Goal: Check status

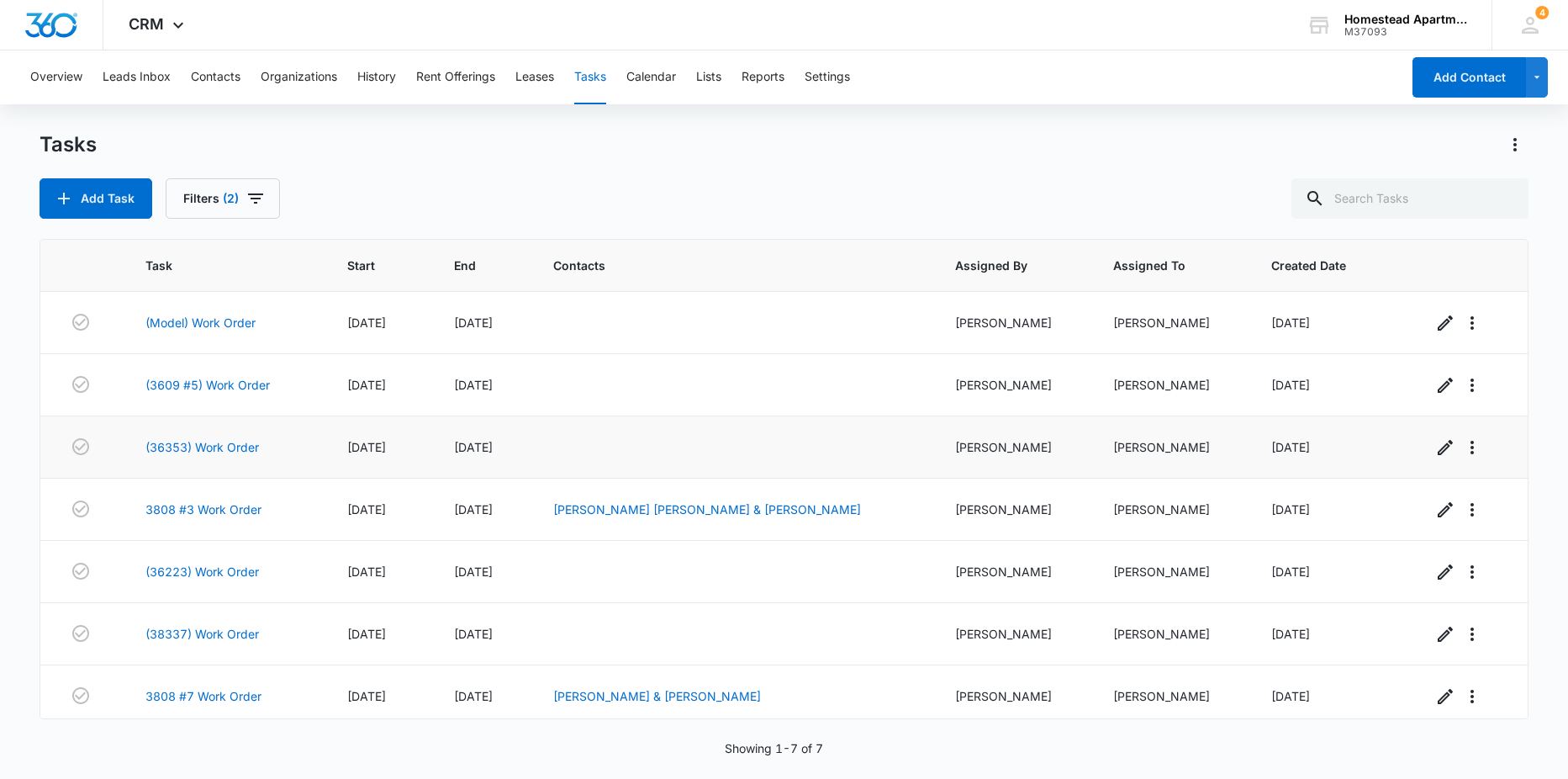
scroll to position [8, 0]
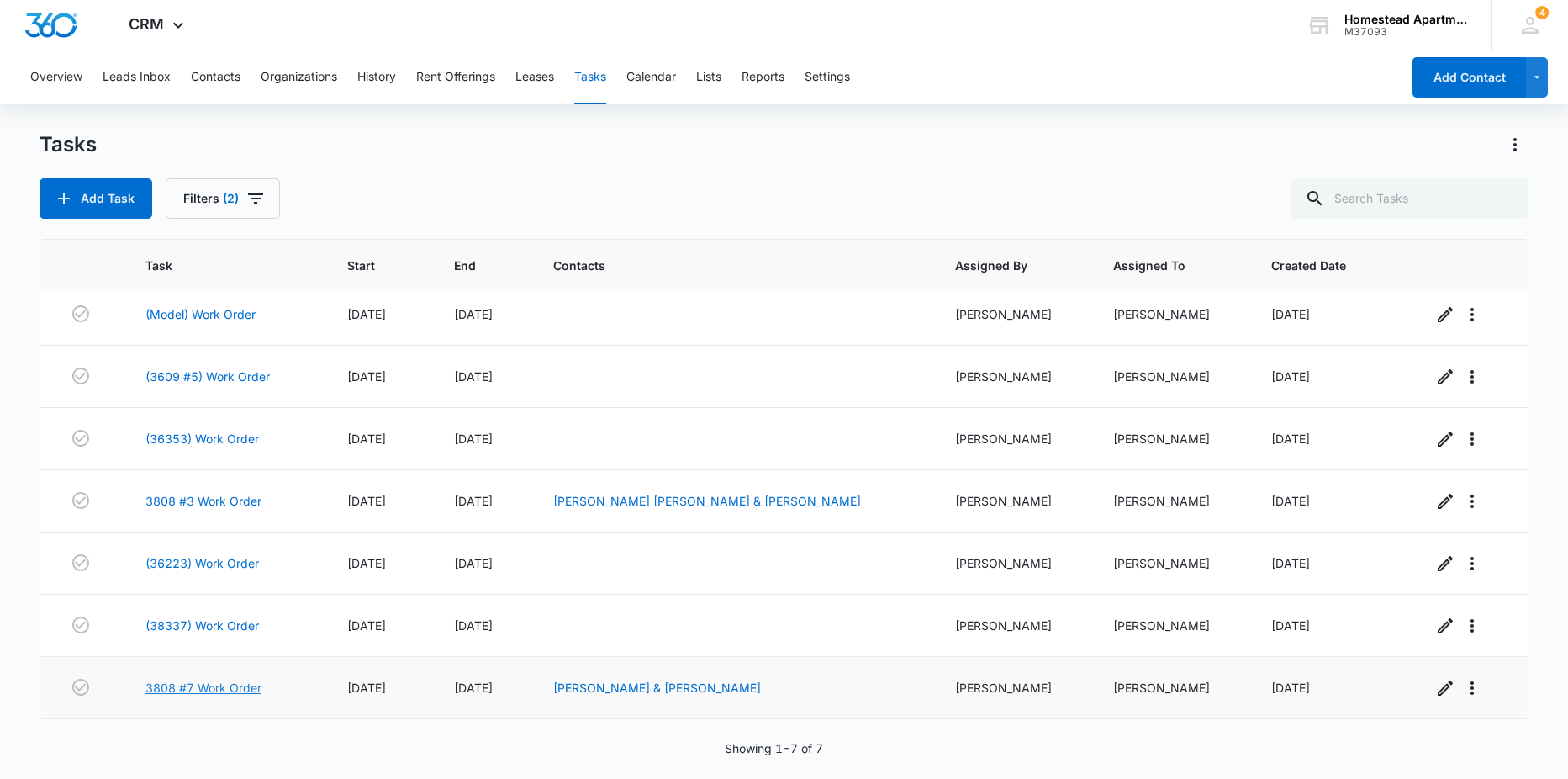
click at [183, 696] on link "3808 #7 Work Order" at bounding box center [203, 688] width 116 height 18
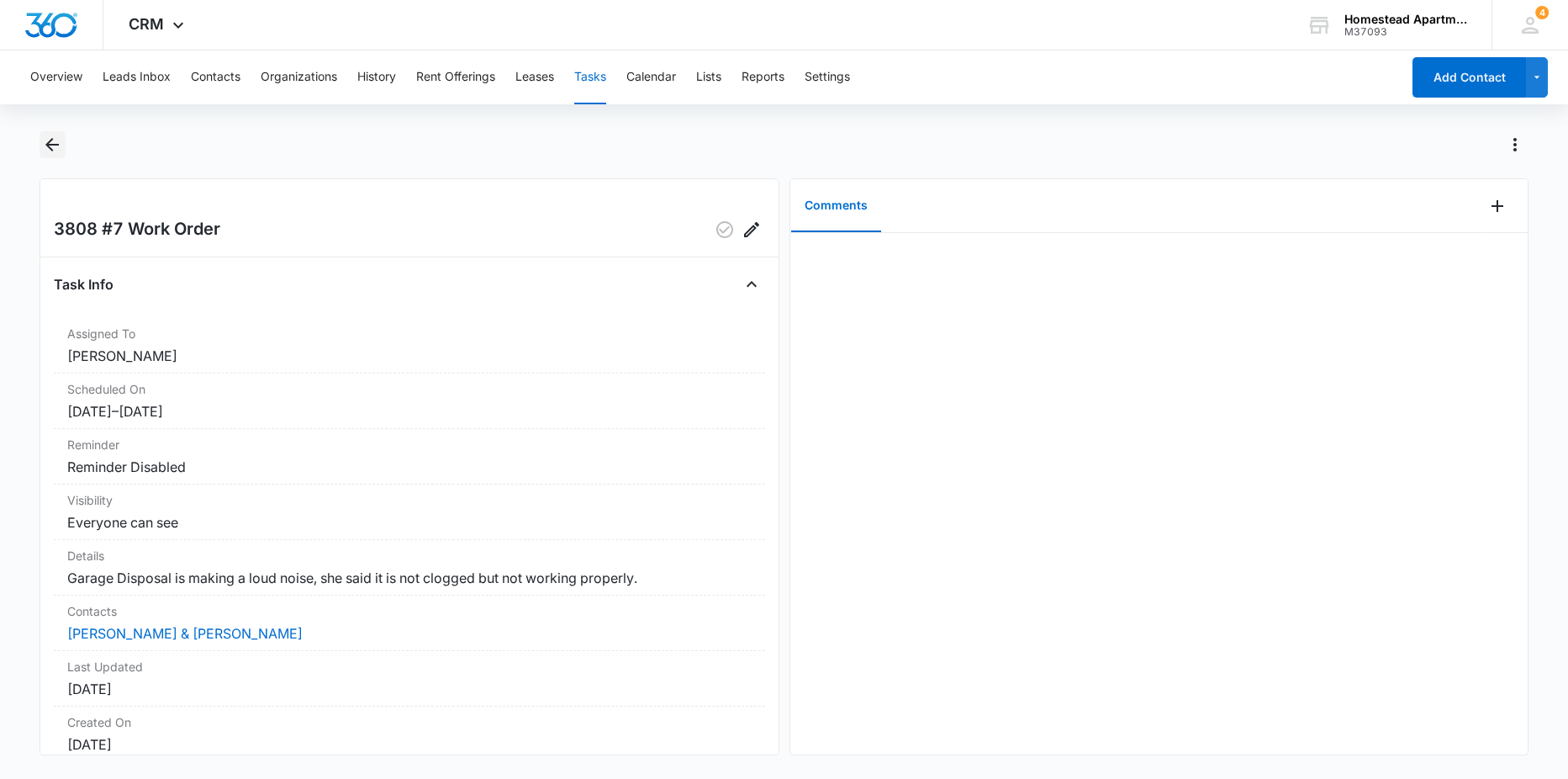
click at [51, 140] on icon "Back" at bounding box center [52, 145] width 14 height 14
